Goal: Information Seeking & Learning: Learn about a topic

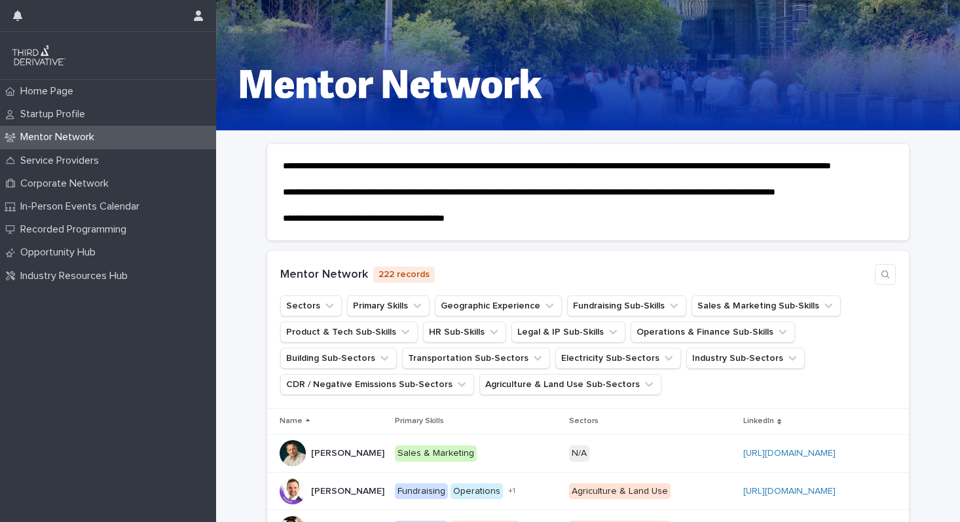
scroll to position [137, 0]
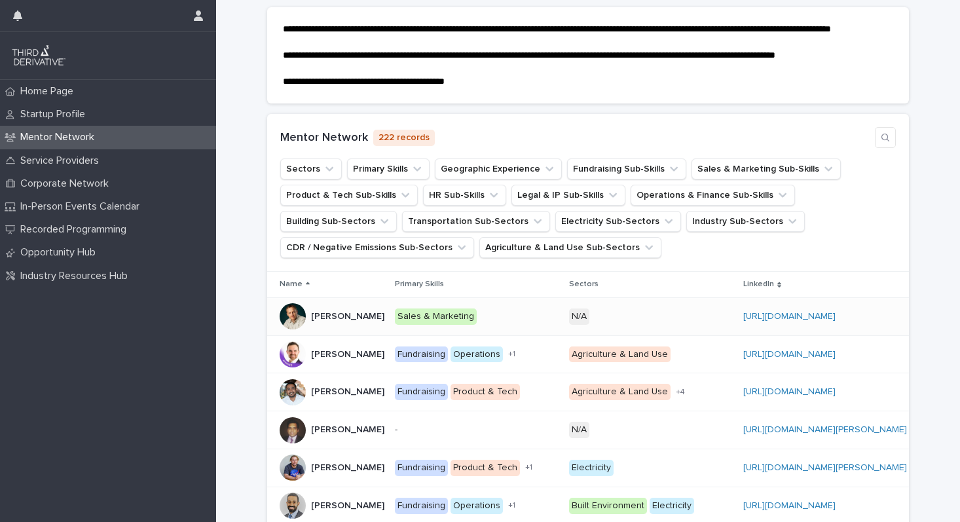
click at [319, 322] on p "[PERSON_NAME]" at bounding box center [349, 316] width 76 height 14
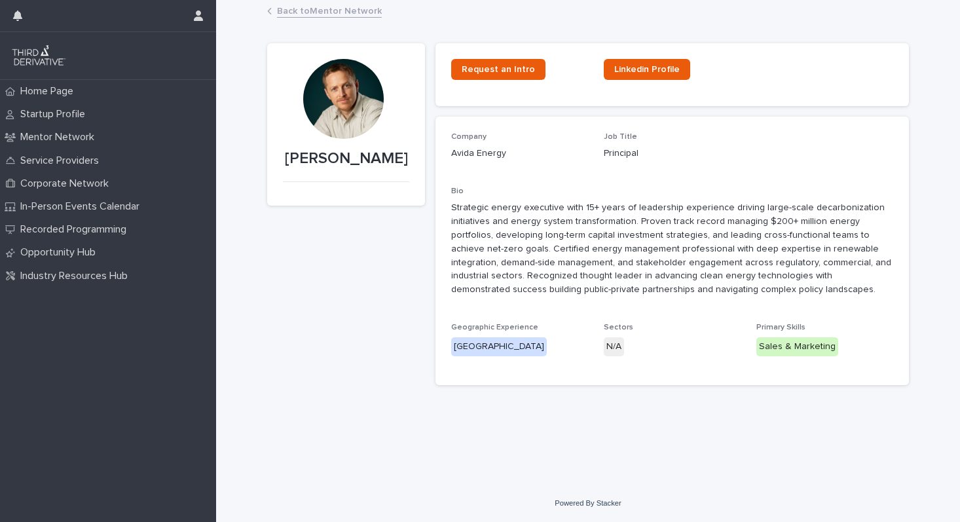
click at [561, 236] on p "Strategic energy executive with 15+ years of leadership experience driving larg…" at bounding box center [672, 249] width 442 height 96
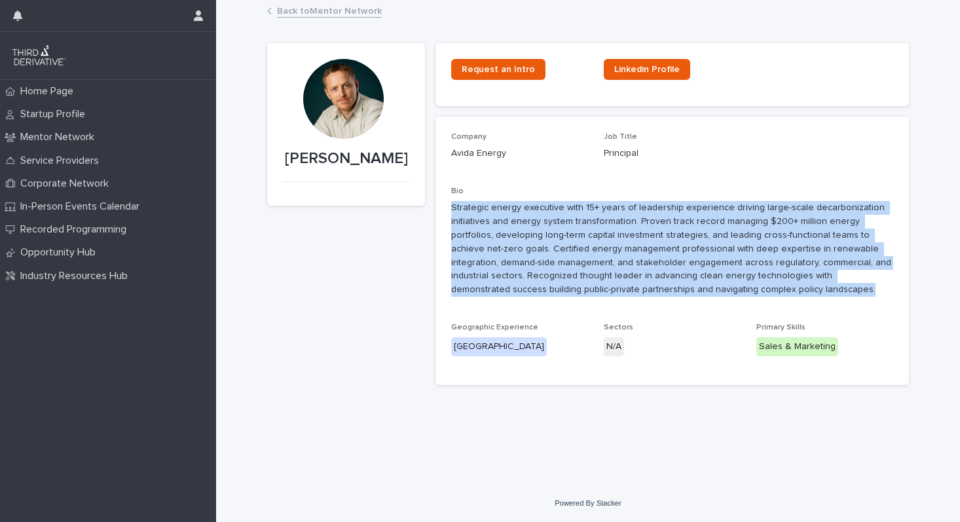
click at [561, 236] on p "Strategic energy executive with 15+ years of leadership experience driving larg…" at bounding box center [672, 249] width 442 height 96
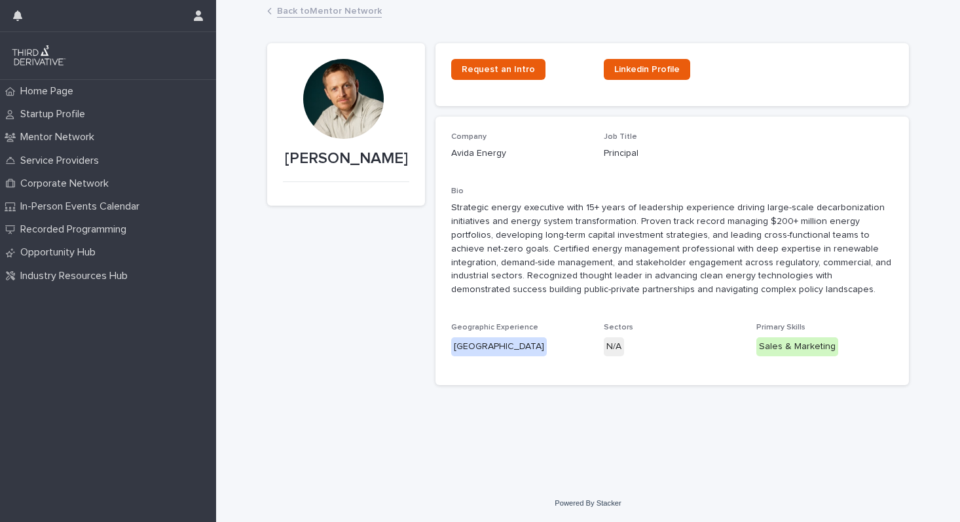
click at [313, 6] on link "Back to Mentor Network" at bounding box center [329, 10] width 105 height 15
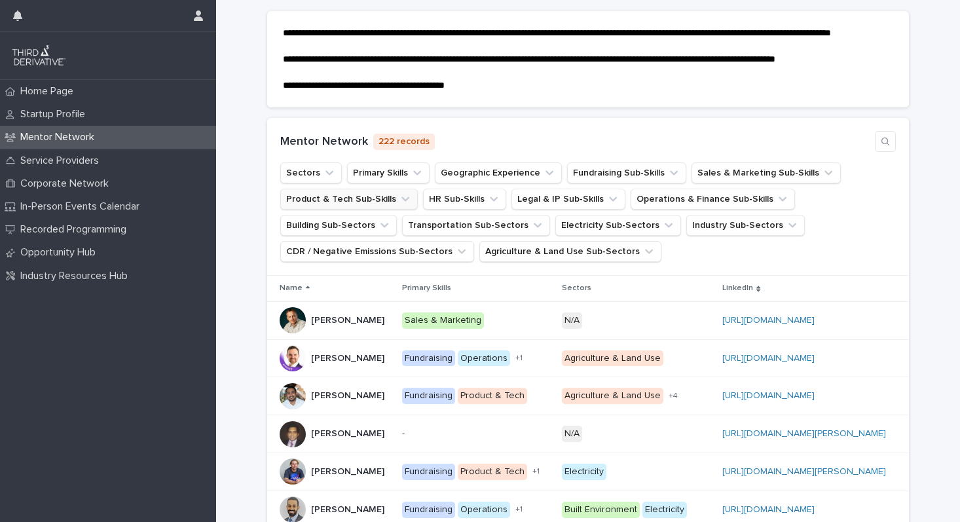
scroll to position [151, 0]
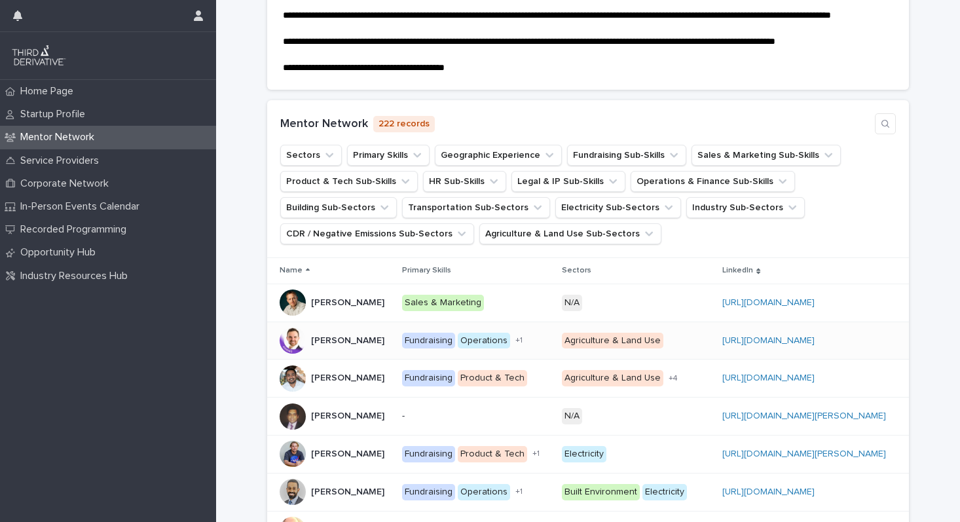
click at [291, 354] on div at bounding box center [293, 341] width 26 height 26
